Goal: Information Seeking & Learning: Learn about a topic

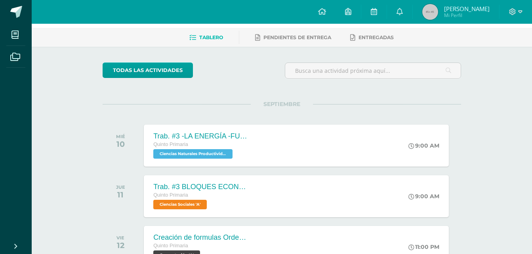
scroll to position [158, 0]
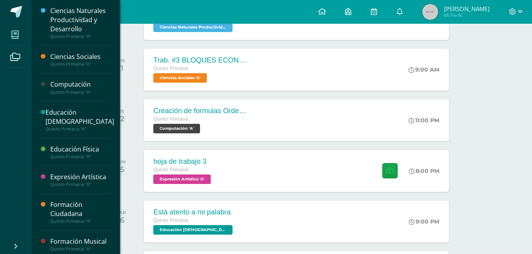
click at [22, 37] on span at bounding box center [15, 35] width 18 height 18
click at [80, 91] on div "Quinto Primaria "A"" at bounding box center [80, 92] width 60 height 6
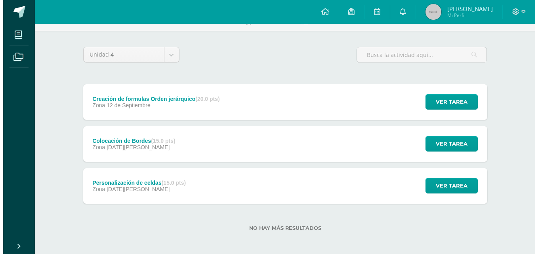
scroll to position [50, 0]
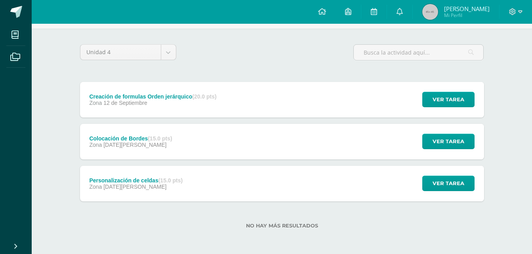
click at [174, 148] on div "Colocación de Bordes (15.0 pts) Zona [DATE][PERSON_NAME]" at bounding box center [131, 142] width 102 height 36
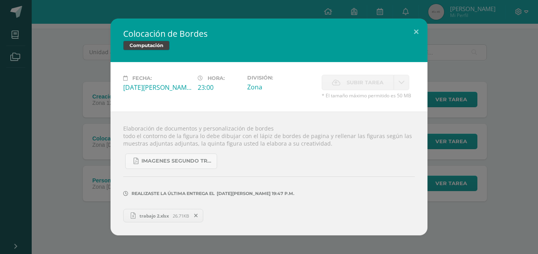
click at [174, 213] on span "26.71KB" at bounding box center [181, 216] width 16 height 6
